Goal: Transaction & Acquisition: Purchase product/service

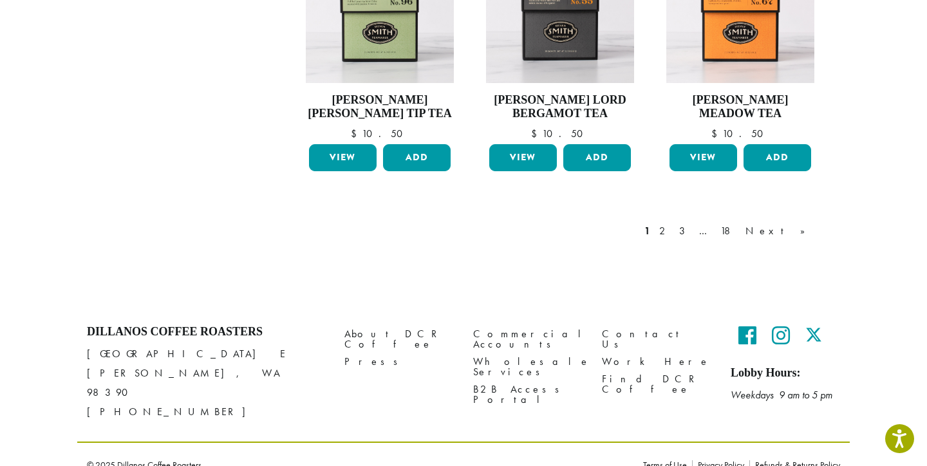
scroll to position [1125, 0]
click at [797, 228] on link "Next »" at bounding box center [780, 231] width 74 height 15
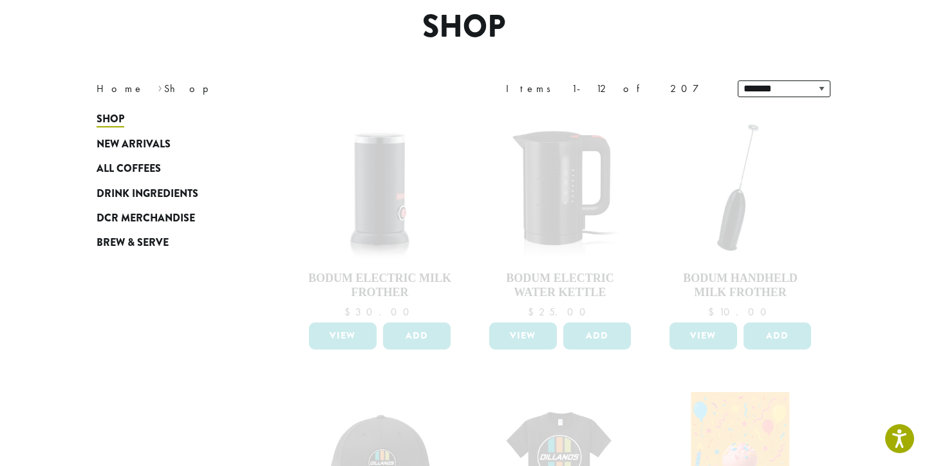
scroll to position [107, 0]
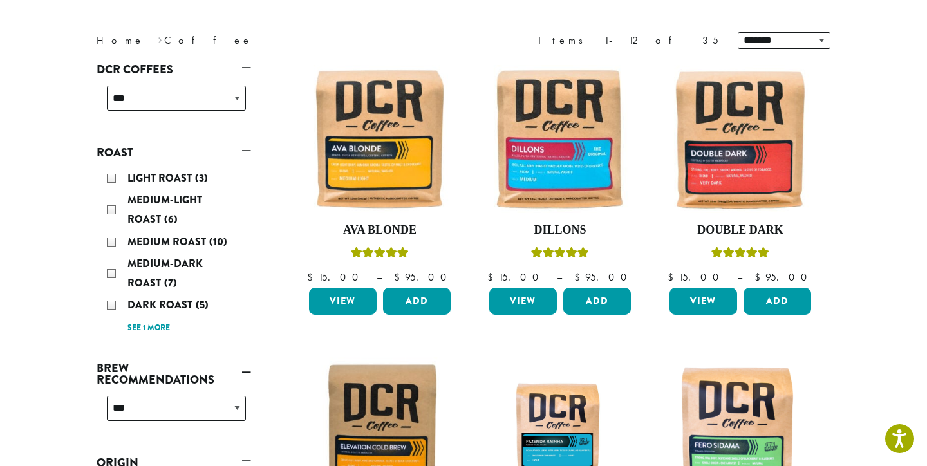
scroll to position [156, 0]
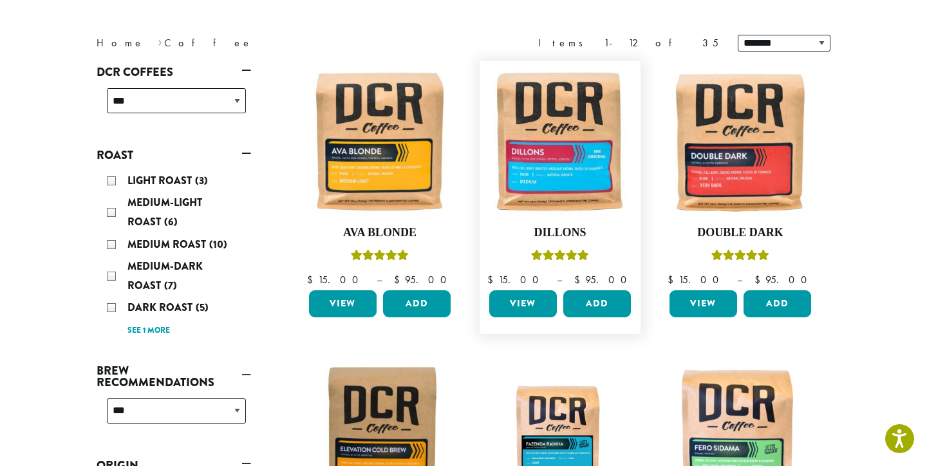
click at [535, 300] on link "View" at bounding box center [523, 303] width 68 height 27
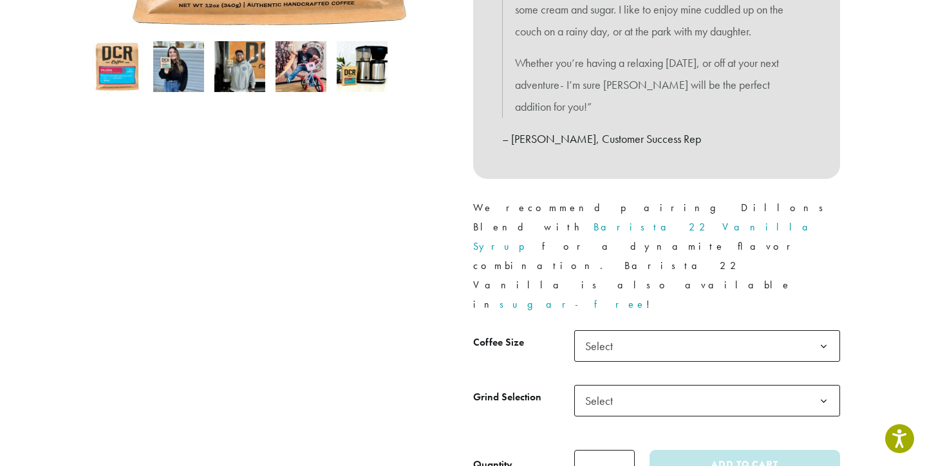
scroll to position [434, 0]
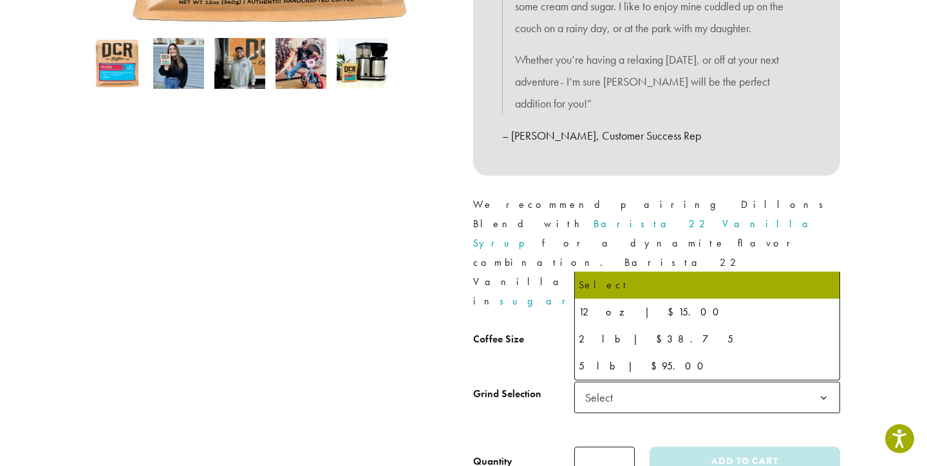
click at [823, 327] on b at bounding box center [823, 343] width 32 height 32
click at [362, 257] on div at bounding box center [270, 93] width 386 height 765
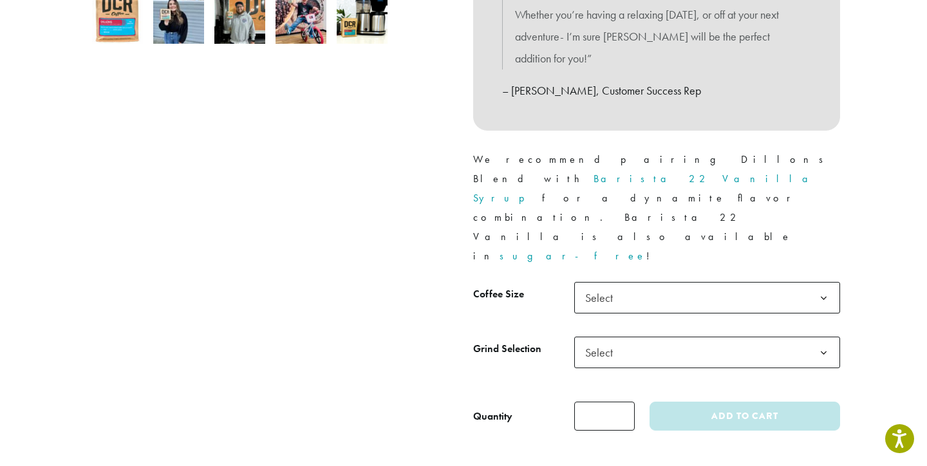
scroll to position [475, 0]
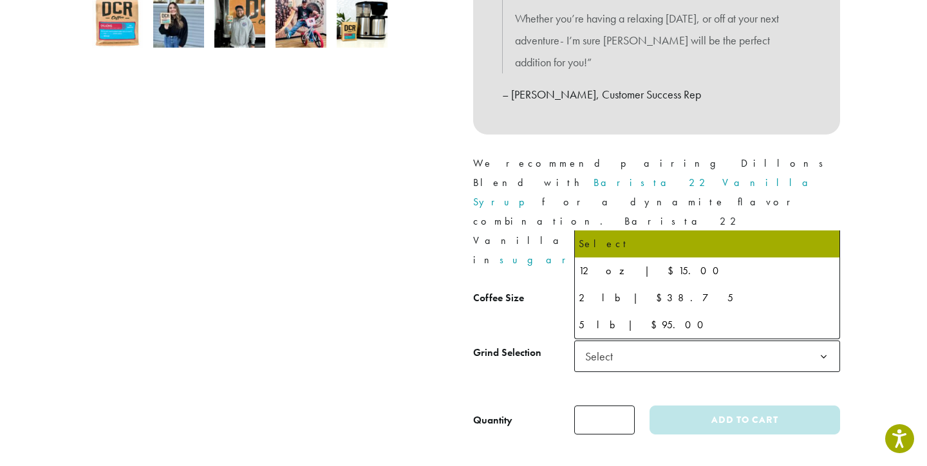
click at [824, 286] on b at bounding box center [823, 302] width 32 height 32
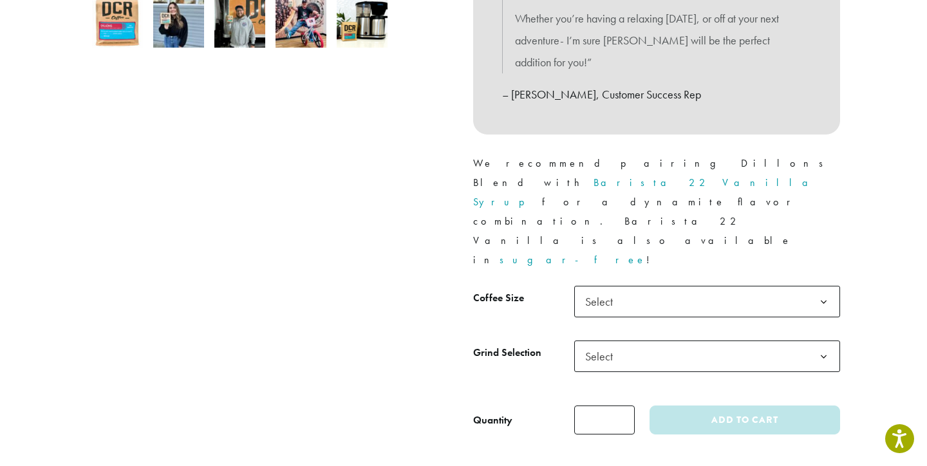
click at [322, 247] on div at bounding box center [270, 52] width 386 height 765
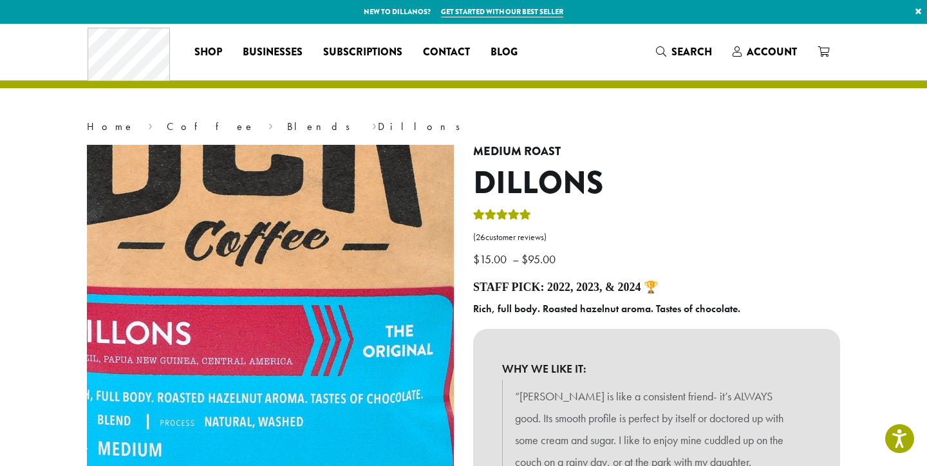
scroll to position [0, 0]
